Goal: Task Accomplishment & Management: Use online tool/utility

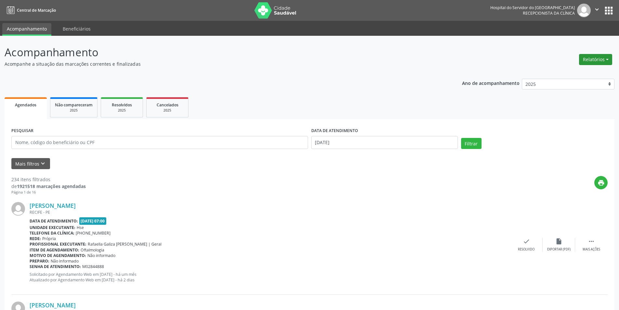
click at [594, 55] on button "Relatórios" at bounding box center [595, 59] width 33 height 11
click at [569, 72] on link "Agendamentos" at bounding box center [578, 73] width 70 height 9
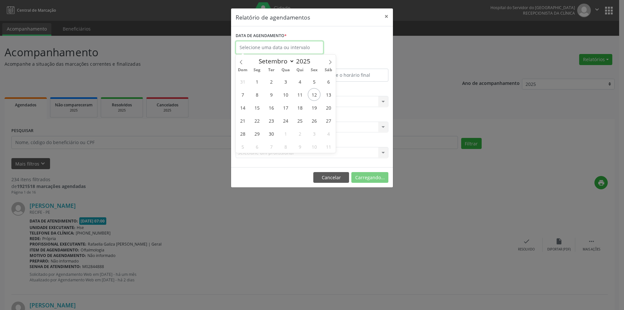
click at [294, 45] on input "text" at bounding box center [280, 47] width 88 height 13
click at [330, 60] on icon at bounding box center [330, 62] width 5 height 5
select select "9"
click at [299, 93] on span "9" at bounding box center [299, 94] width 13 height 13
type input "[DATE]"
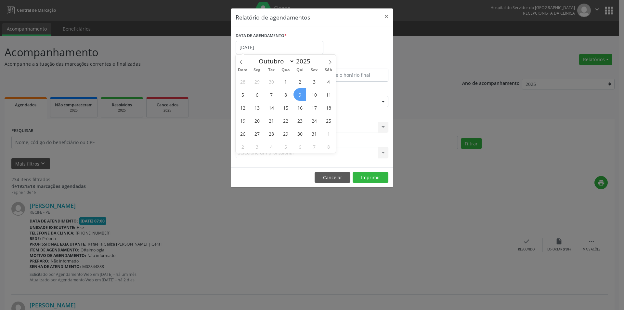
click at [299, 93] on span "9" at bounding box center [299, 94] width 13 height 13
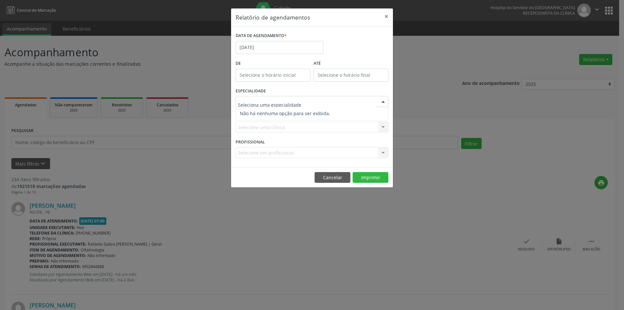
click at [307, 102] on div at bounding box center [312, 101] width 153 height 11
type input "F"
click at [245, 105] on input "F" at bounding box center [306, 104] width 137 height 13
click at [382, 101] on div at bounding box center [383, 101] width 10 height 11
click at [305, 102] on div at bounding box center [312, 101] width 153 height 11
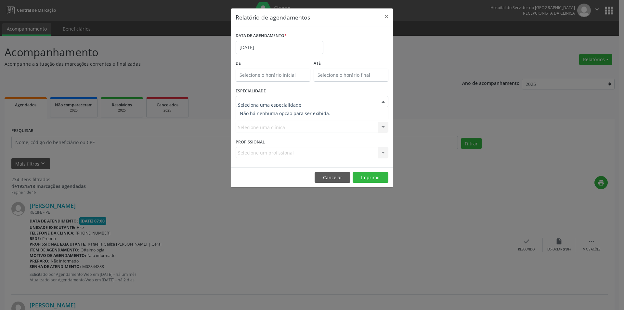
click at [385, 101] on div at bounding box center [383, 101] width 10 height 11
click at [334, 177] on button "Cancelar" at bounding box center [333, 177] width 36 height 11
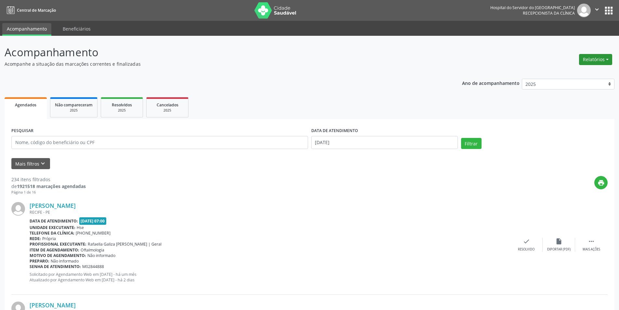
click at [589, 58] on button "Relatórios" at bounding box center [595, 59] width 33 height 11
click at [572, 75] on link "Agendamentos" at bounding box center [578, 73] width 70 height 9
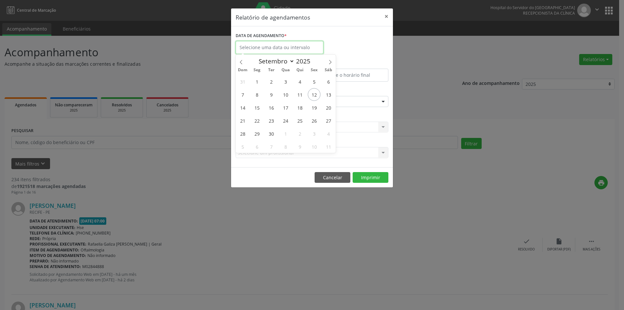
click at [265, 50] on input "text" at bounding box center [280, 47] width 88 height 13
click at [331, 62] on icon at bounding box center [330, 62] width 2 height 4
select select "9"
click at [301, 81] on span "2" at bounding box center [299, 81] width 13 height 13
type input "[DATE]"
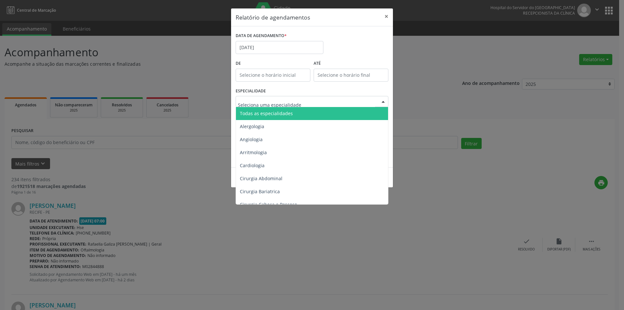
type input "D"
type input "F"
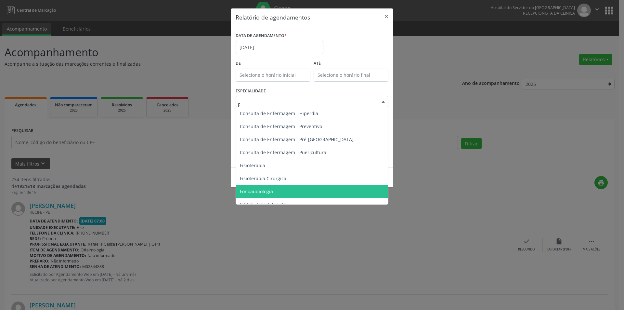
click at [283, 193] on span "Fonoaudiologia" at bounding box center [312, 191] width 152 height 13
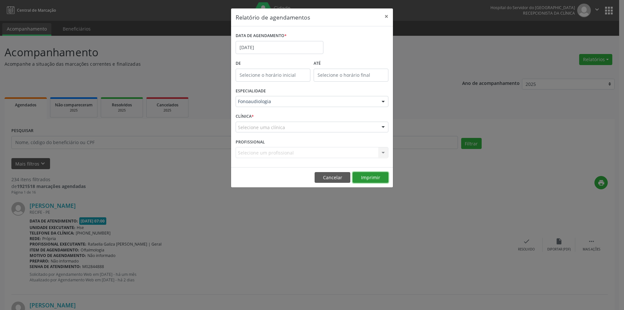
click at [366, 177] on button "Imprimir" at bounding box center [371, 177] width 36 height 11
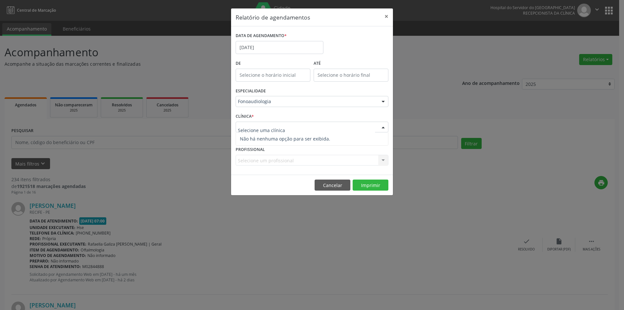
click at [383, 126] on div at bounding box center [383, 127] width 10 height 11
click at [343, 129] on input "text" at bounding box center [306, 130] width 137 height 13
click at [384, 126] on div at bounding box center [383, 127] width 10 height 11
click at [369, 183] on button "Imprimir" at bounding box center [371, 184] width 36 height 11
click at [374, 183] on button "Imprimir" at bounding box center [371, 184] width 36 height 11
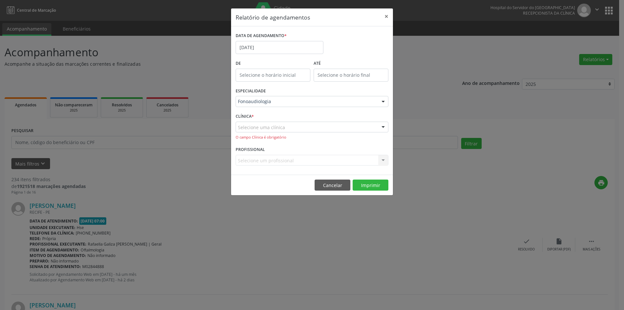
click at [383, 126] on div at bounding box center [383, 127] width 10 height 11
click at [296, 158] on div "Selecione um profissional Nenhum resultado encontrado para: " " Não há nenhuma …" at bounding box center [312, 160] width 153 height 11
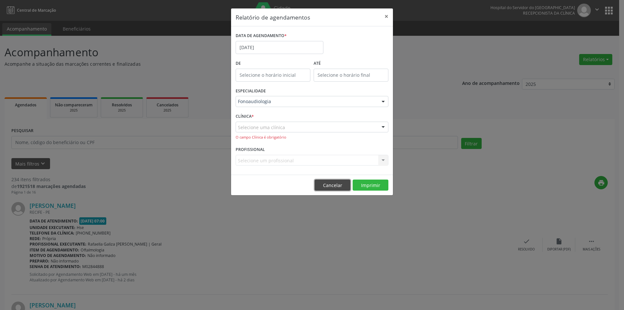
click at [334, 183] on button "Cancelar" at bounding box center [333, 184] width 36 height 11
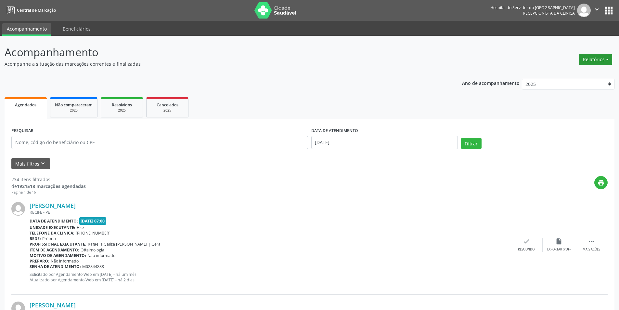
click at [595, 60] on button "Relatórios" at bounding box center [595, 59] width 33 height 11
click at [558, 74] on link "Agendamentos" at bounding box center [578, 73] width 70 height 9
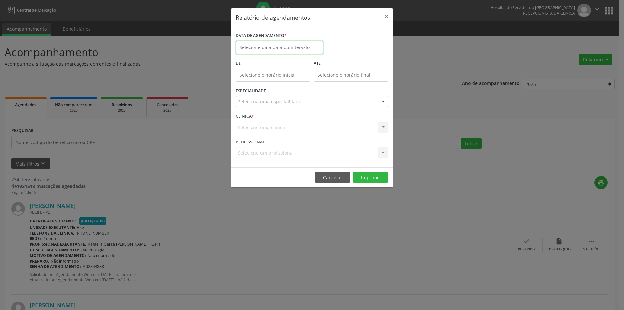
click at [279, 47] on input "text" at bounding box center [280, 47] width 88 height 13
click at [330, 61] on icon at bounding box center [330, 62] width 5 height 5
select select "9"
click at [299, 81] on span "2" at bounding box center [299, 81] width 13 height 13
type input "[DATE]"
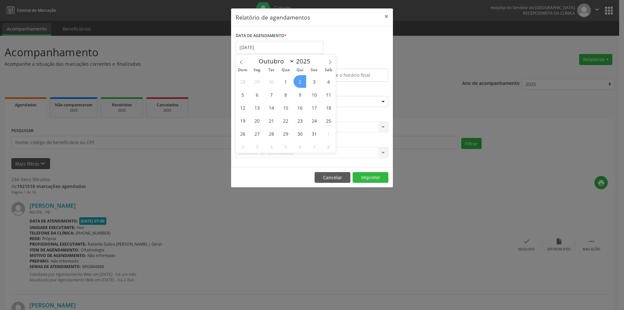
click at [299, 81] on span "2" at bounding box center [299, 81] width 13 height 13
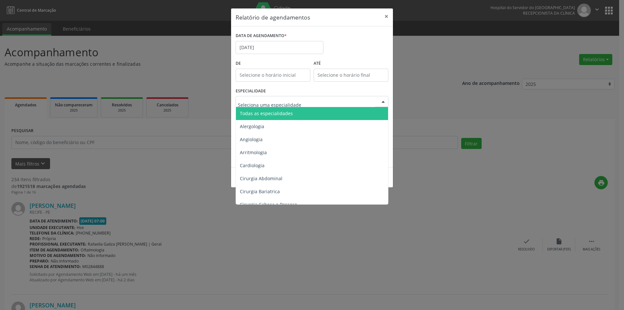
click at [384, 100] on div at bounding box center [383, 101] width 10 height 11
type input "F"
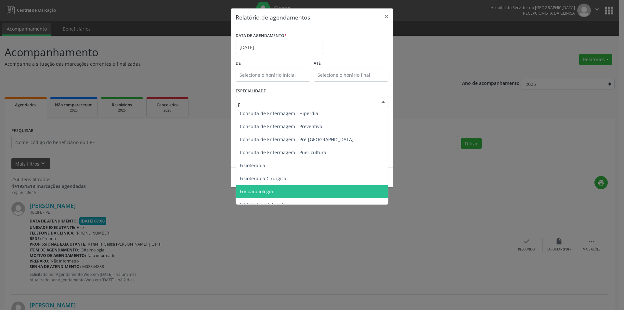
click at [272, 189] on span "Fonoaudiologia" at bounding box center [256, 191] width 33 height 6
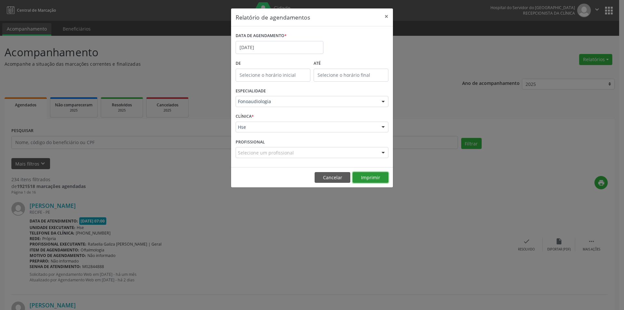
click at [372, 177] on button "Imprimir" at bounding box center [371, 177] width 36 height 11
click at [335, 179] on button "Cancelar" at bounding box center [333, 177] width 36 height 11
